Goal: Find specific page/section: Locate a particular part of the current website

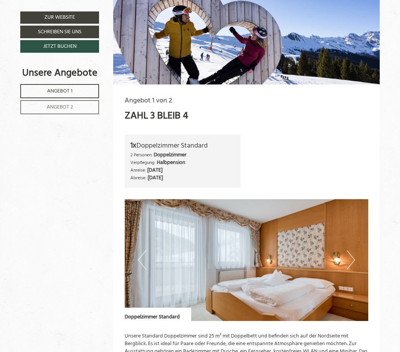
scroll to position [328, 0]
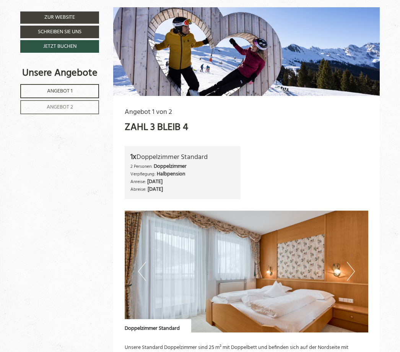
click at [55, 112] on span "Angebot 2" at bounding box center [60, 107] width 26 height 9
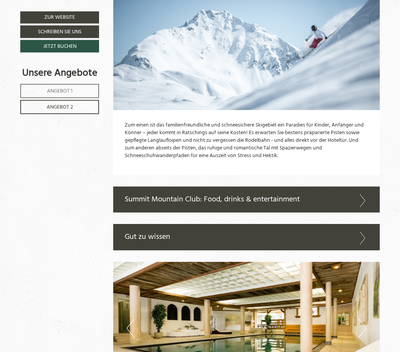
scroll to position [1186, 0]
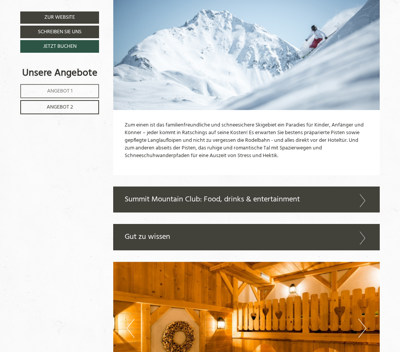
click at [362, 194] on icon at bounding box center [362, 200] width 11 height 13
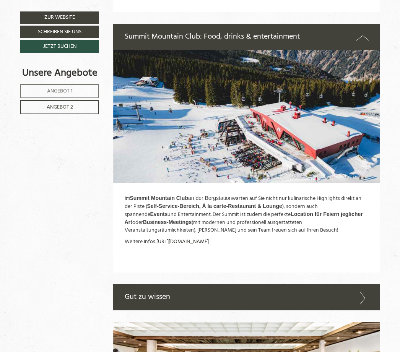
click at [183, 237] on link "[URL][DOMAIN_NAME]" at bounding box center [182, 241] width 52 height 9
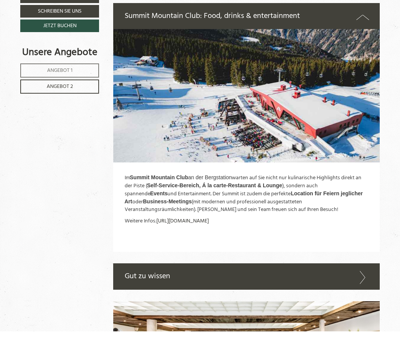
click at [181, 237] on link "[URL][DOMAIN_NAME]" at bounding box center [182, 241] width 52 height 9
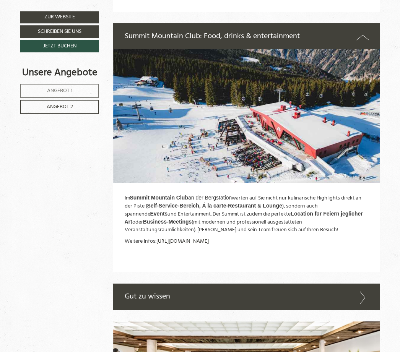
scroll to position [1373, 0]
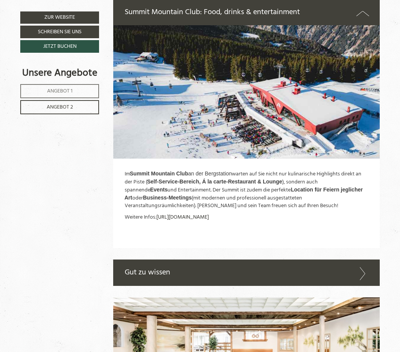
click at [197, 213] on link "[URL][DOMAIN_NAME]" at bounding box center [182, 217] width 52 height 9
click at [200, 213] on link "[URL][DOMAIN_NAME]" at bounding box center [182, 217] width 52 height 9
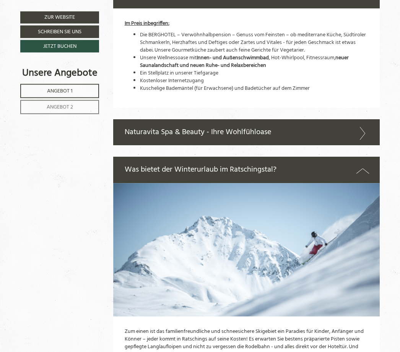
scroll to position [1540, 0]
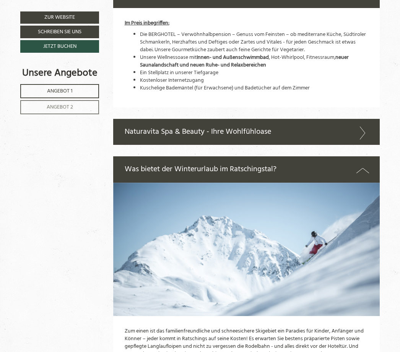
click at [362, 127] on icon at bounding box center [362, 133] width 11 height 13
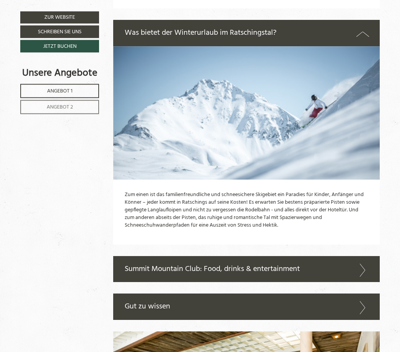
scroll to position [1900, 0]
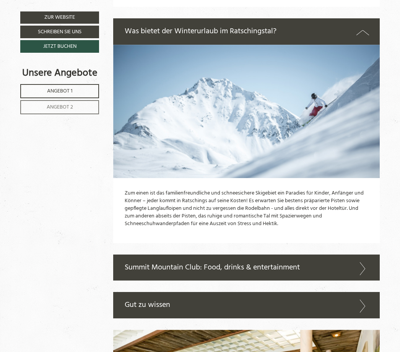
click at [359, 300] on icon at bounding box center [362, 306] width 11 height 13
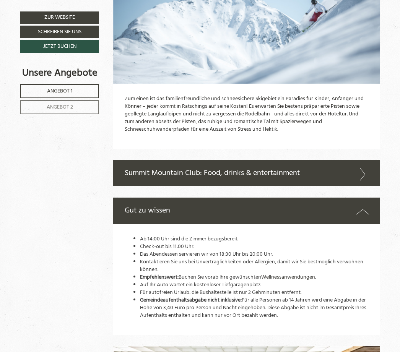
scroll to position [1994, 0]
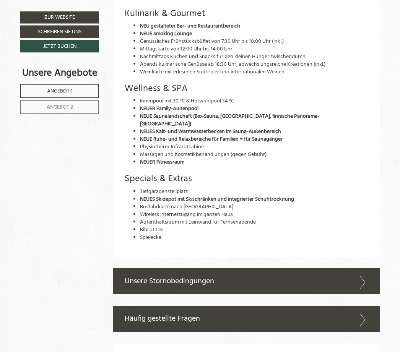
click at [362, 314] on icon at bounding box center [362, 320] width 11 height 13
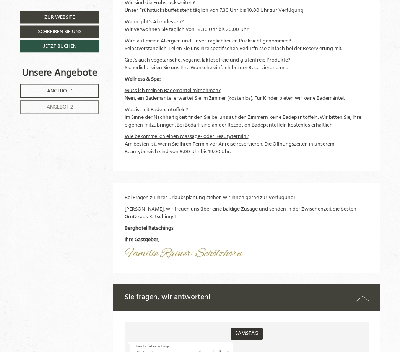
scroll to position [3017, 0]
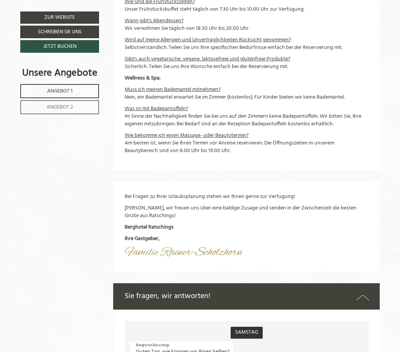
click at [363, 292] on icon at bounding box center [362, 297] width 13 height 11
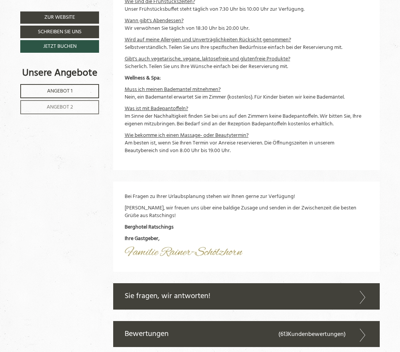
click at [367, 329] on icon at bounding box center [362, 335] width 11 height 13
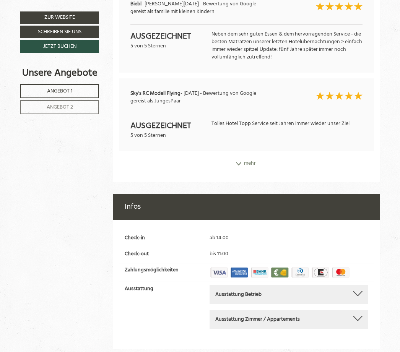
scroll to position [3475, 0]
